Goal: Transaction & Acquisition: Purchase product/service

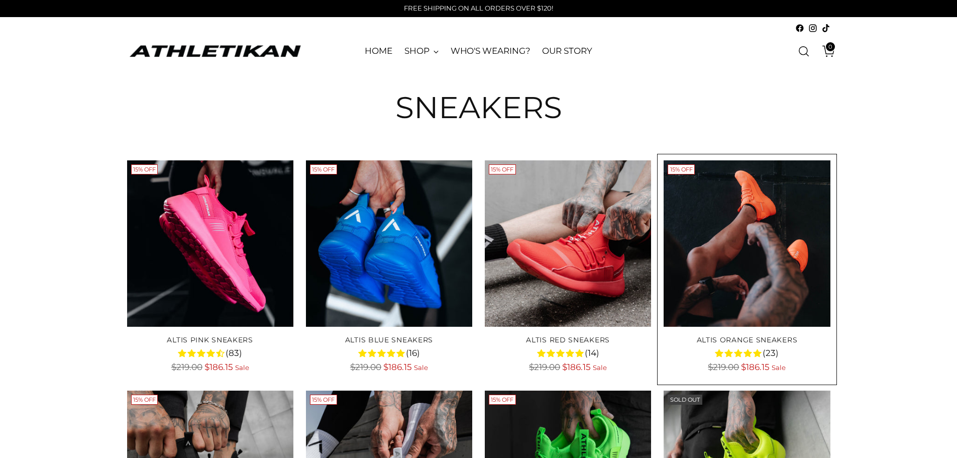
click at [0, 0] on img "ALTIS Orange Sneakers" at bounding box center [0, 0] width 0 height 0
